Goal: Transaction & Acquisition: Purchase product/service

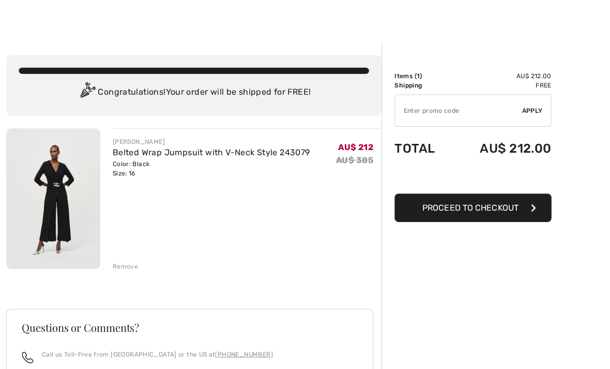
scroll to position [9, 0]
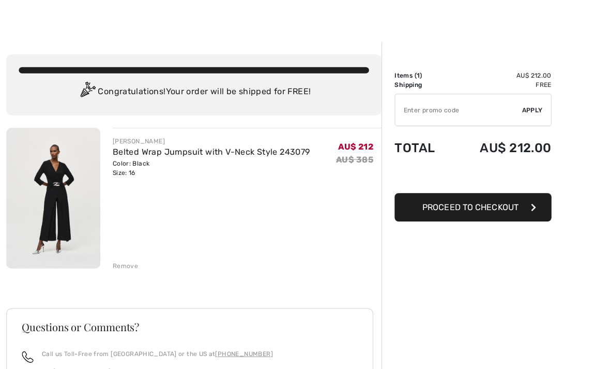
click at [480, 211] on button "Proceed to Checkout" at bounding box center [467, 205] width 155 height 28
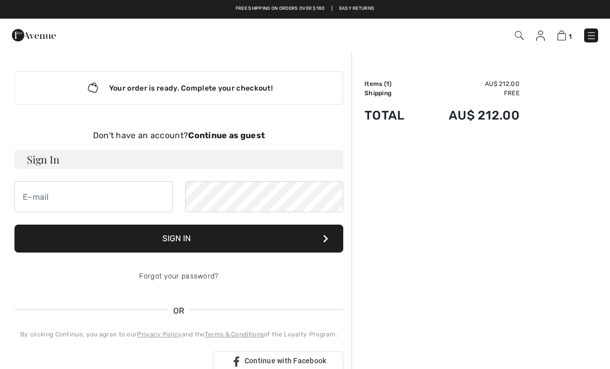
click at [231, 136] on strong "Continue as guest" at bounding box center [226, 135] width 76 height 10
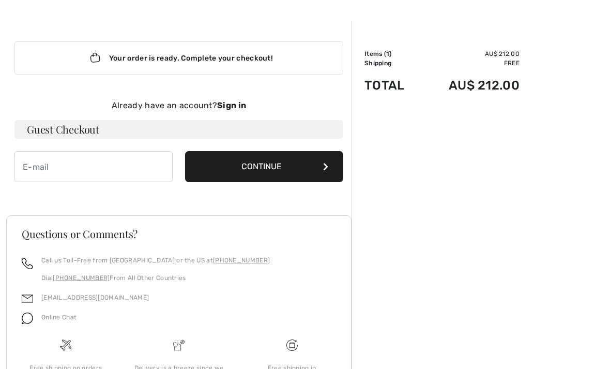
scroll to position [32, 0]
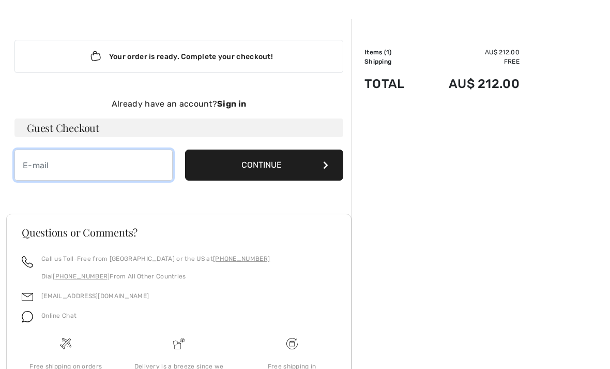
click at [43, 162] on input "email" at bounding box center [93, 164] width 158 height 31
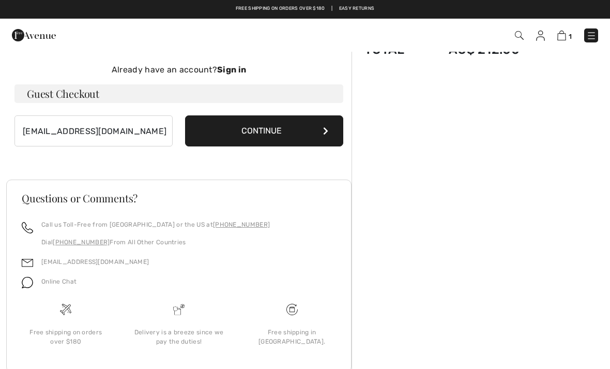
scroll to position [66, 0]
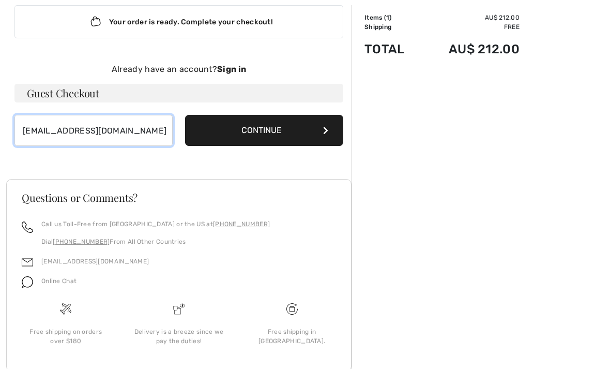
type input "lesleybrecevic@gmail.com"
click at [301, 133] on button "Continue" at bounding box center [264, 130] width 158 height 31
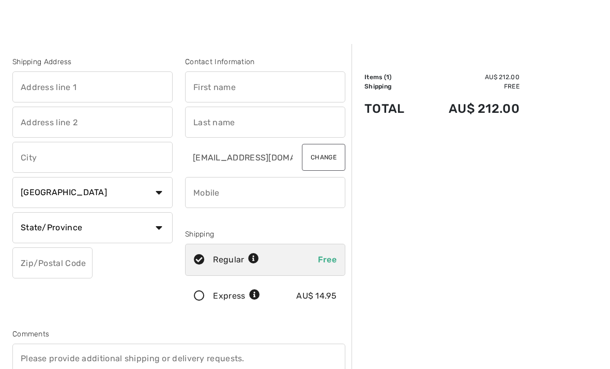
scroll to position [8, 0]
click at [157, 192] on select "Country Canada United States Afghanistan Aland Islands Albania Algeria American…" at bounding box center [92, 191] width 160 height 31
select select "AU"
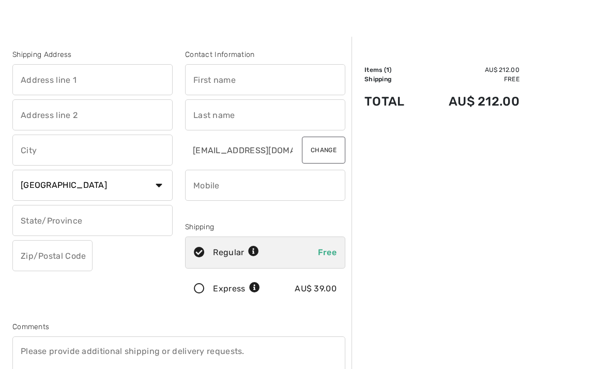
scroll to position [16, 0]
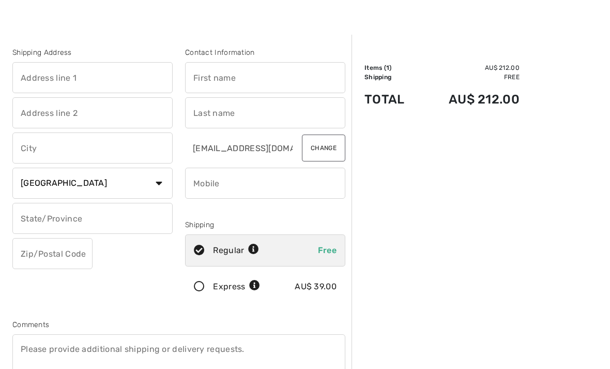
click at [70, 75] on input "text" at bounding box center [92, 77] width 160 height 31
click at [227, 84] on input "text" at bounding box center [265, 77] width 160 height 31
type input "11"
type input "E"
type input "Elizabeth"
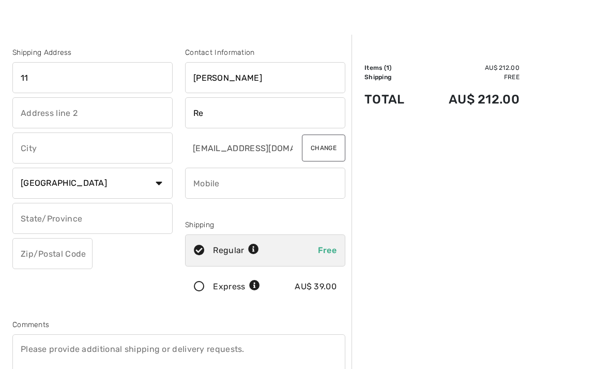
type input "R"
type input "Brecevic"
click at [86, 113] on input "text" at bounding box center [92, 112] width 160 height 31
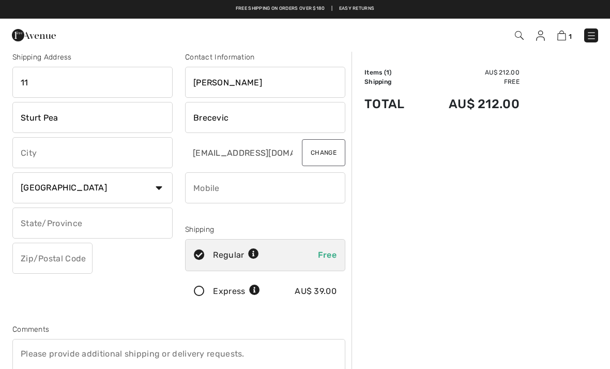
scroll to position [11, 0]
type input "Sturt Pea Crescent"
click at [36, 156] on input "text" at bounding box center [92, 152] width 160 height 31
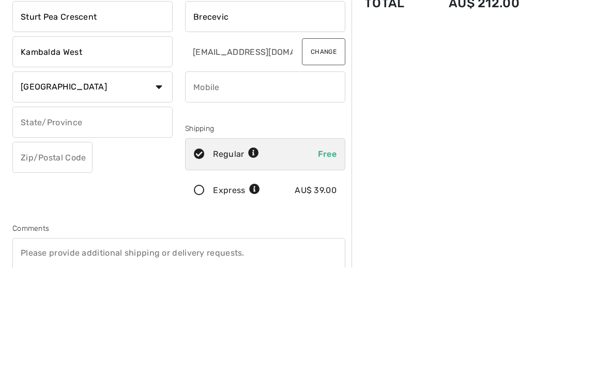
click at [74, 208] on input "text" at bounding box center [92, 223] width 160 height 31
type input "Kambalda West"
click at [51, 243] on input "text" at bounding box center [52, 258] width 80 height 31
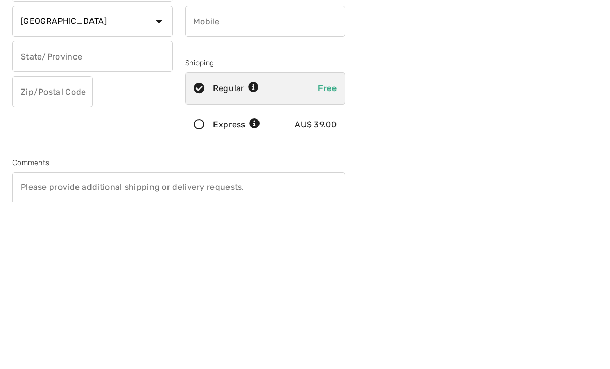
click at [161, 173] on select "Country Canada United States Afghanistan Aland Islands Albania Algeria American…" at bounding box center [92, 188] width 160 height 31
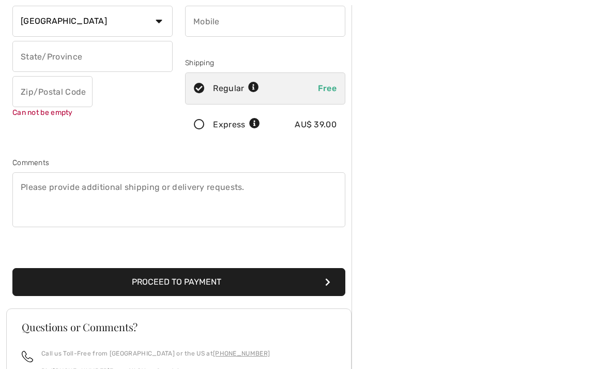
click at [70, 93] on input "text" at bounding box center [52, 91] width 80 height 31
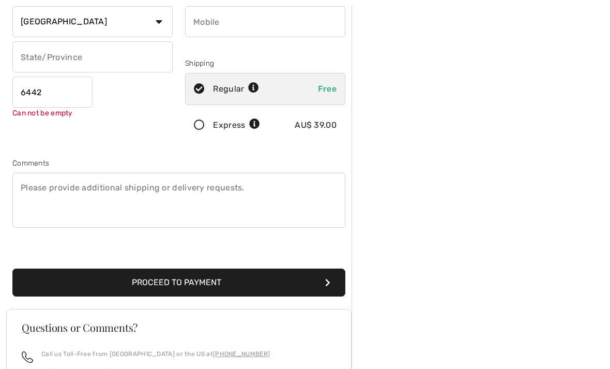
type input "6442"
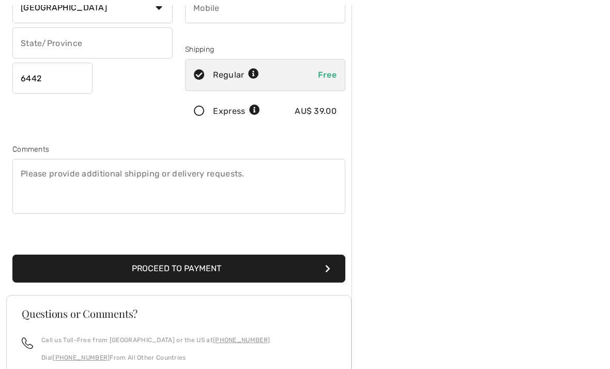
scroll to position [204, 0]
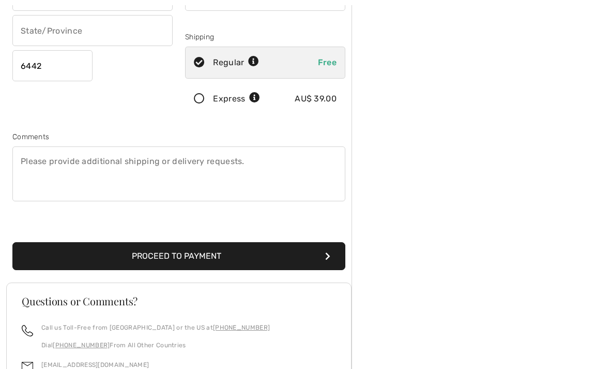
click at [221, 259] on button "Proceed to Payment" at bounding box center [178, 256] width 333 height 28
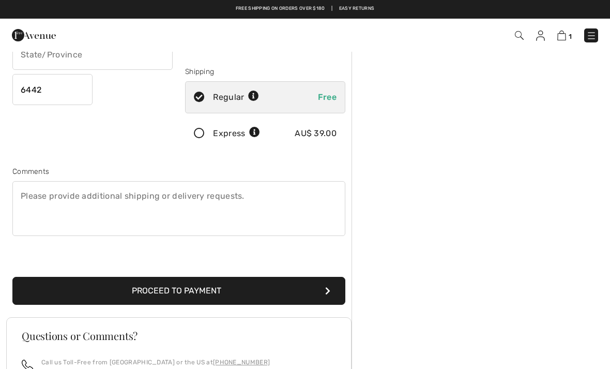
scroll to position [109, 0]
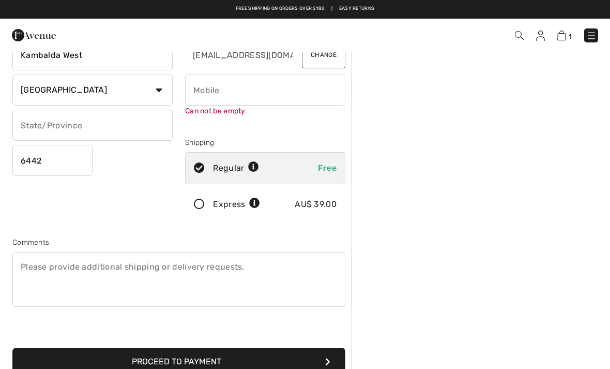
click at [289, 363] on button "Proceed to Payment" at bounding box center [178, 361] width 333 height 28
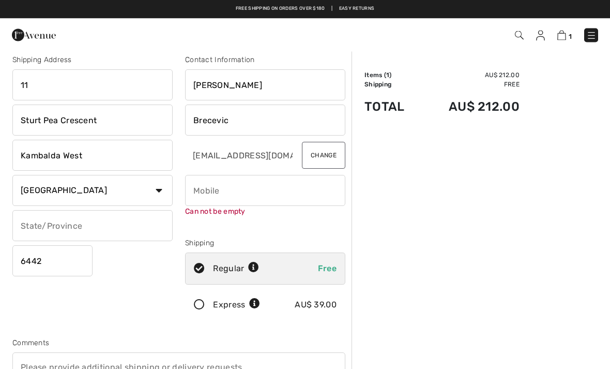
scroll to position [0, 0]
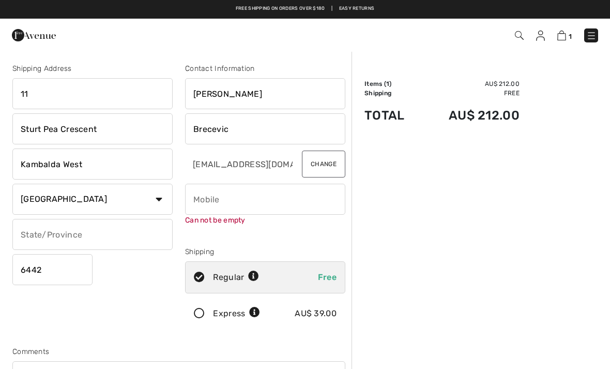
click at [220, 202] on input "phone" at bounding box center [265, 198] width 160 height 31
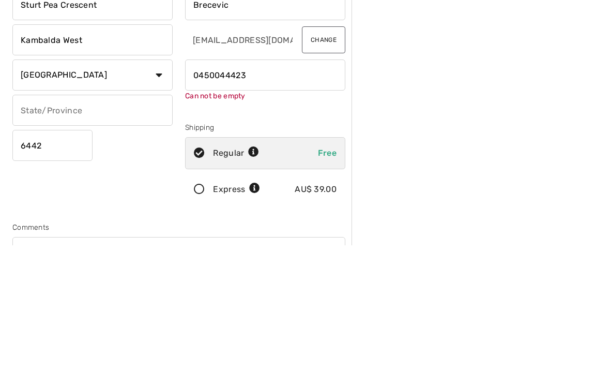
type input "0450044423"
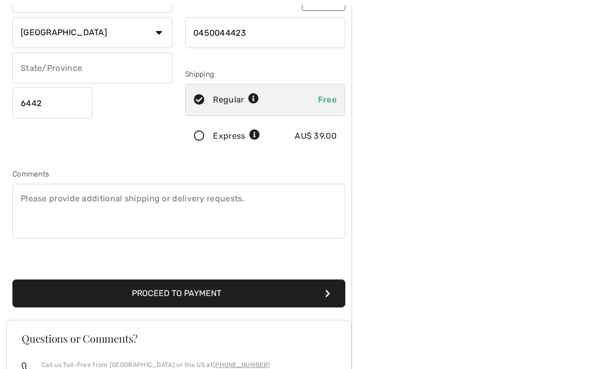
scroll to position [166, 0]
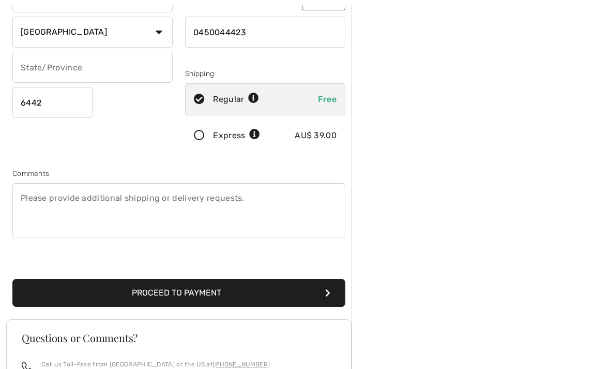
click at [210, 295] on button "Proceed to Payment" at bounding box center [178, 293] width 333 height 28
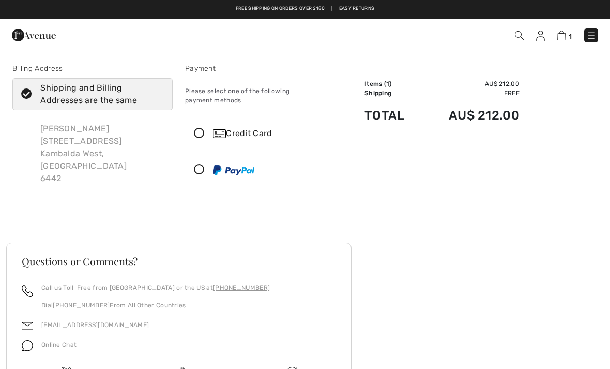
click at [193, 155] on div at bounding box center [261, 169] width 151 height 31
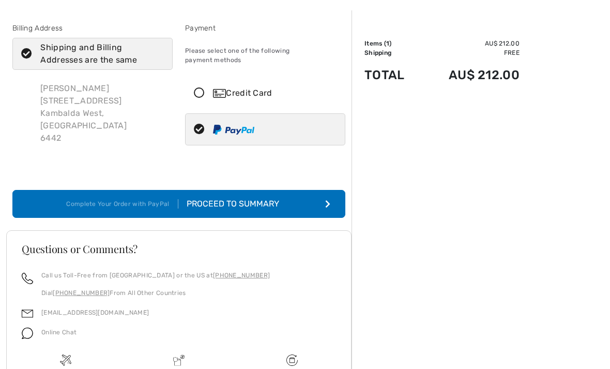
scroll to position [41, 0]
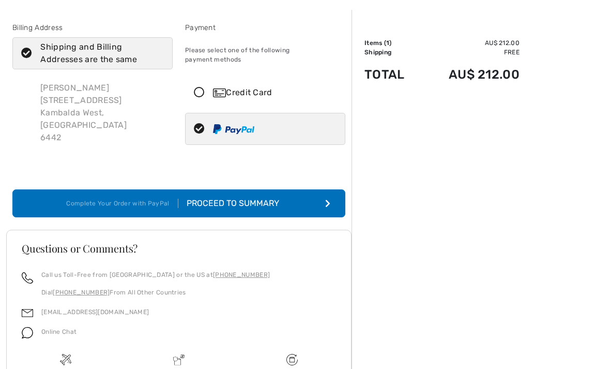
click at [292, 197] on div "Proceed to Summary" at bounding box center [234, 203] width 113 height 12
click at [250, 197] on div "Proceed to Summary" at bounding box center [234, 203] width 113 height 12
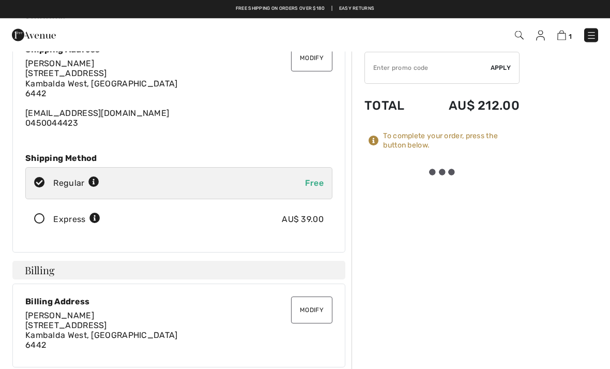
scroll to position [43, 0]
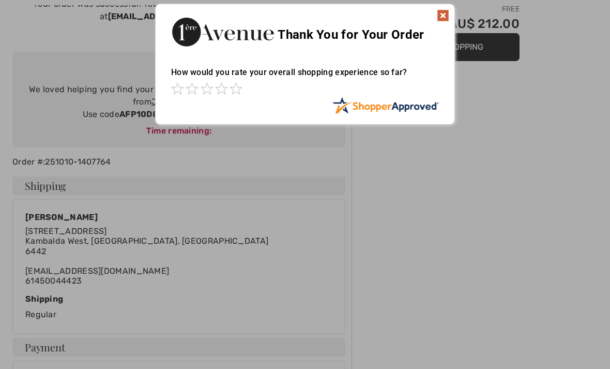
scroll to position [86, 0]
click at [449, 10] on img at bounding box center [443, 15] width 12 height 12
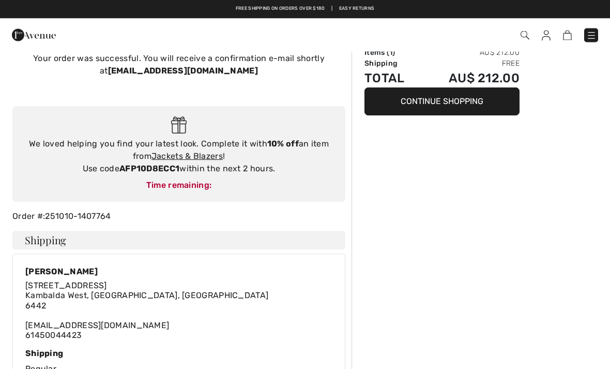
scroll to position [0, 0]
